Goal: Navigation & Orientation: Find specific page/section

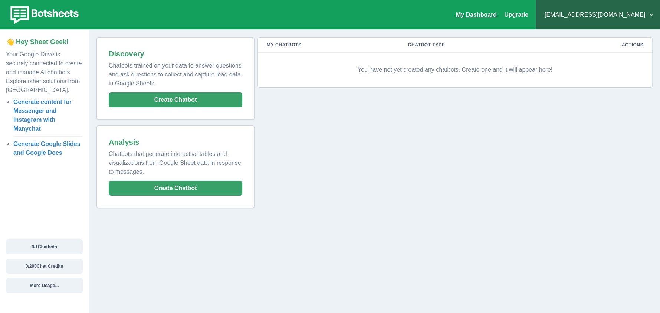
click at [489, 16] on link "My Dashboard" at bounding box center [476, 15] width 41 height 6
click at [497, 17] on link "My Dashboard" at bounding box center [476, 15] width 41 height 6
